Goal: Task Accomplishment & Management: Use online tool/utility

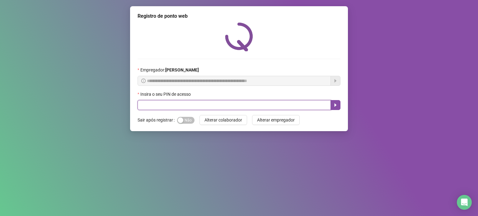
click at [218, 102] on input "text" at bounding box center [233, 105] width 193 height 10
type input "*****"
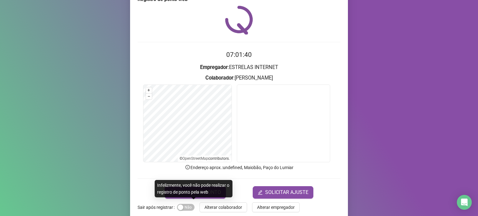
scroll to position [26, 0]
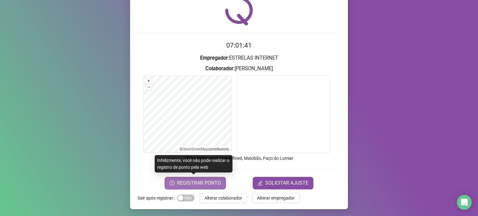
click at [199, 184] on span "REGISTRAR PONTO" at bounding box center [199, 182] width 44 height 7
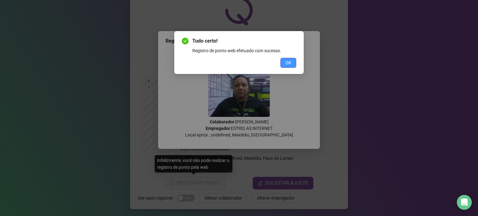
click at [289, 60] on span "OK" at bounding box center [288, 62] width 6 height 7
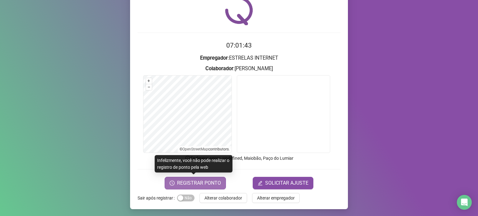
click at [192, 180] on span "REGISTRAR PONTO" at bounding box center [199, 182] width 44 height 7
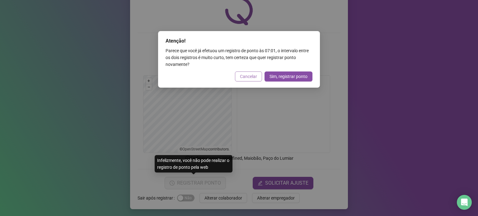
click at [247, 74] on span "Cancelar" at bounding box center [248, 76] width 17 height 7
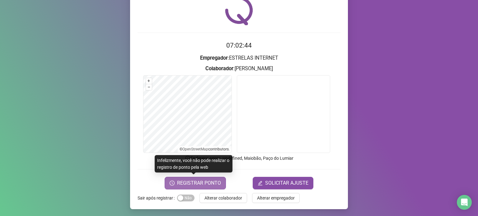
click at [195, 179] on span "REGISTRAR PONTO" at bounding box center [199, 182] width 44 height 7
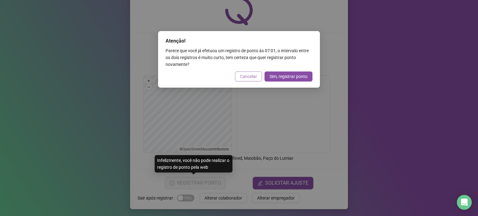
click at [241, 76] on span "Cancelar" at bounding box center [248, 76] width 17 height 7
